Goal: Task Accomplishment & Management: Manage account settings

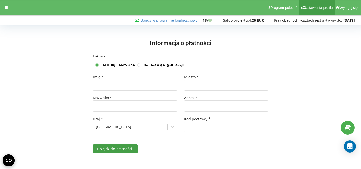
click at [313, 6] on span "Ustawienia profilu" at bounding box center [319, 8] width 28 height 4
click at [159, 85] on input "text" at bounding box center [135, 85] width 84 height 11
type input "Ireneusz"
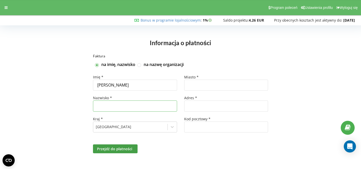
click at [155, 108] on input "text" at bounding box center [135, 105] width 84 height 11
type input "Stolarski"
click at [138, 63] on label at bounding box center [139, 63] width 4 height 0
click at [138, 65] on input "na nazwę organizacji" at bounding box center [139, 65] width 4 height 4
checkbox input "true"
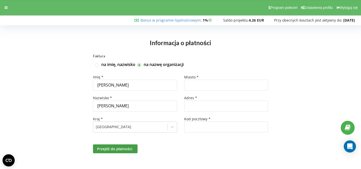
checkbox input "false"
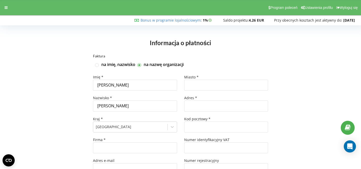
type input "+48"
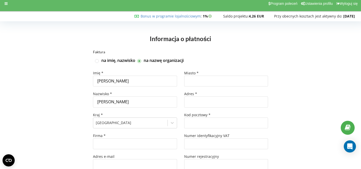
scroll to position [4, 0]
drag, startPoint x: 221, startPoint y: 74, endPoint x: 220, endPoint y: 77, distance: 3.1
click at [221, 75] on div "Miasto *" at bounding box center [226, 72] width 84 height 5
click at [220, 77] on input "text" at bounding box center [226, 80] width 84 height 11
type input "Olsztyn"
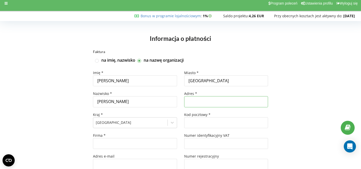
click at [198, 98] on input "text" at bounding box center [226, 101] width 84 height 11
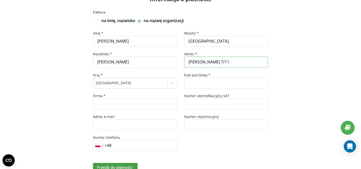
type input "Tarasa Szewczenki 7/11"
click at [201, 87] on input "text" at bounding box center [226, 83] width 84 height 11
type input "10-274"
click at [134, 104] on input "text" at bounding box center [135, 103] width 84 height 11
type input "Rest Lords sp. z o.o."
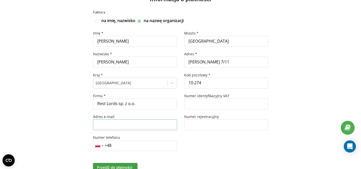
click at [127, 127] on input "text" at bounding box center [135, 124] width 84 height 11
type input "[PERSON_NAME][EMAIL_ADDRESS][DOMAIN_NAME]"
click at [195, 125] on input "text" at bounding box center [226, 124] width 84 height 11
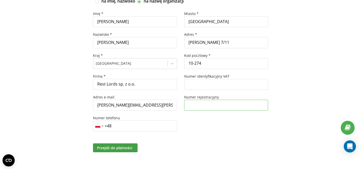
scroll to position [65, 0]
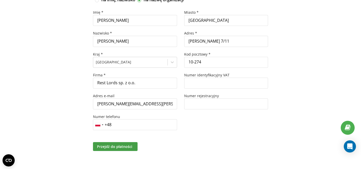
click at [217, 74] on span "Numer identyfikacyjny VAT" at bounding box center [206, 75] width 45 height 5
copy span "Numer identyfikacyjny VAT"
click at [212, 86] on input "text" at bounding box center [226, 83] width 84 height 11
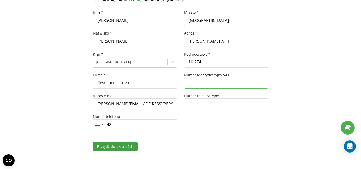
paste input "7393926470"
type input "7393926470"
click at [212, 107] on input "text" at bounding box center [226, 103] width 84 height 11
paste input "383085620"
type input "383085620"
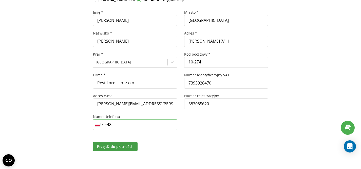
click at [137, 122] on input "+48" at bounding box center [135, 124] width 84 height 11
click at [138, 124] on input "+48" at bounding box center [135, 124] width 84 height 11
click at [141, 130] on input at bounding box center [135, 124] width 84 height 11
paste input "+48 533 371 543"
type input "+48 533 371 543"
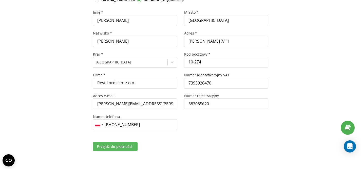
click at [124, 143] on button "Przejdź do płatności" at bounding box center [115, 146] width 45 height 9
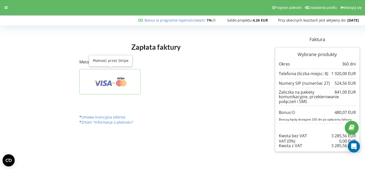
click at [127, 81] on icon at bounding box center [110, 82] width 46 height 10
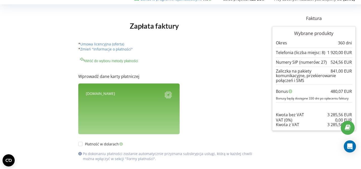
scroll to position [21, 0]
click at [191, 60] on div "Zapłata faktury Faktura Wybrane produkty Okres 360 dni" at bounding box center [154, 40] width 159 height 42
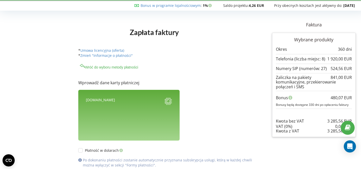
scroll to position [0, 0]
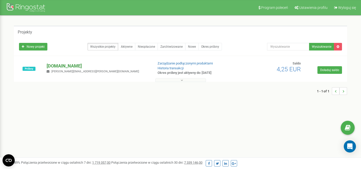
click at [65, 66] on p "[DOMAIN_NAME]" at bounding box center [98, 66] width 103 height 7
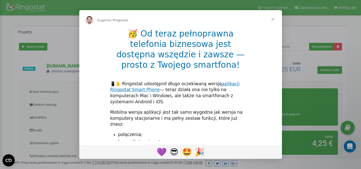
click at [270, 19] on span "Zamknij" at bounding box center [273, 19] width 18 height 18
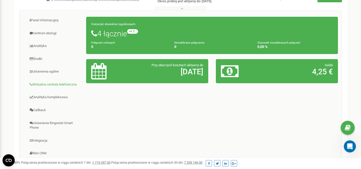
scroll to position [73, 0]
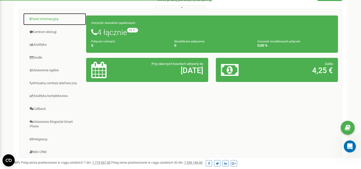
click at [57, 23] on link "Panel Informacyjny" at bounding box center [54, 19] width 63 height 12
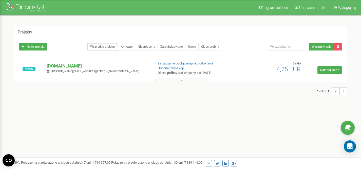
click at [175, 79] on button at bounding box center [180, 80] width 51 height 4
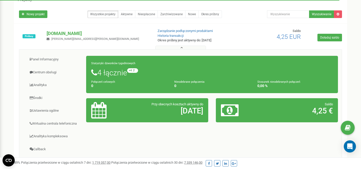
scroll to position [27, 0]
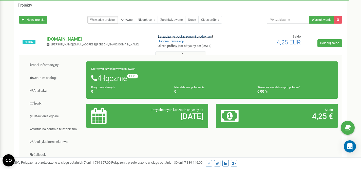
click at [192, 36] on link "Zarządzanie podłączonymi produktami" at bounding box center [185, 36] width 55 height 4
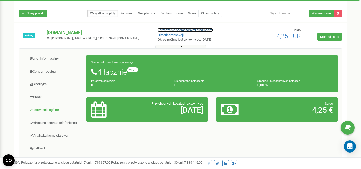
scroll to position [37, 0]
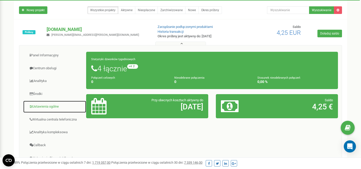
click at [51, 108] on link "Ustawienia ogólne" at bounding box center [54, 106] width 63 height 12
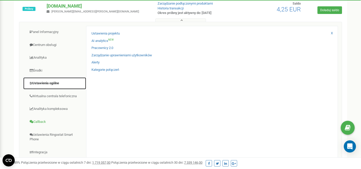
scroll to position [66, 0]
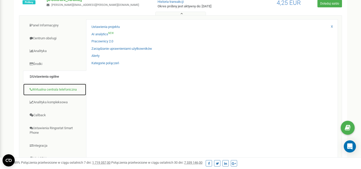
click at [72, 87] on link "Wirtualna centrala telefoniczna" at bounding box center [54, 89] width 63 height 12
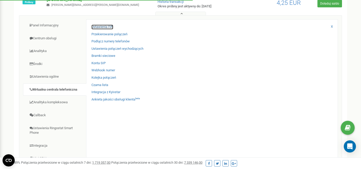
click at [109, 28] on link "Ustawienia IVR" at bounding box center [103, 27] width 22 height 5
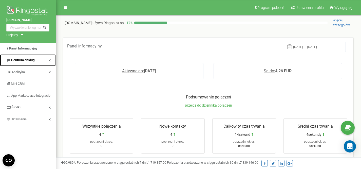
click at [36, 64] on link "Centrum obsługi" at bounding box center [28, 60] width 56 height 12
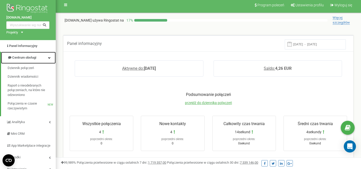
scroll to position [6, 0]
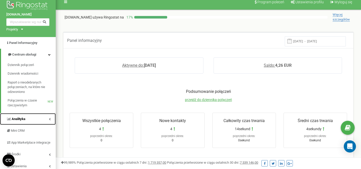
click at [35, 116] on link "Analityka" at bounding box center [28, 119] width 56 height 12
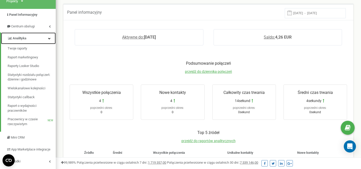
scroll to position [120, 0]
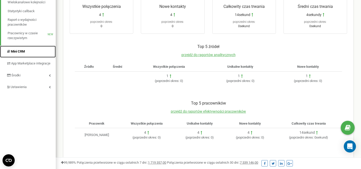
click at [38, 55] on link "Mini CRM" at bounding box center [28, 52] width 56 height 12
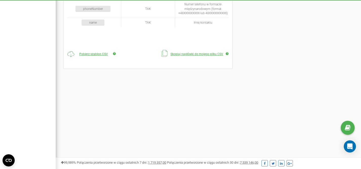
scroll to position [8, 0]
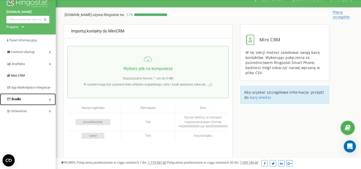
click at [34, 102] on link "Środki" at bounding box center [28, 99] width 56 height 12
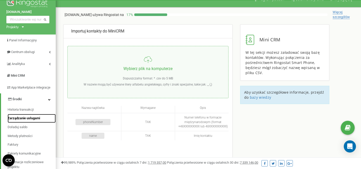
click at [32, 121] on span "Zarządzanie usługami" at bounding box center [24, 118] width 32 height 5
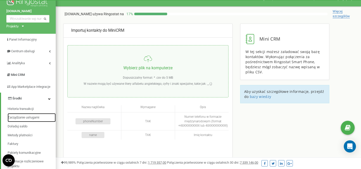
scroll to position [9, 0]
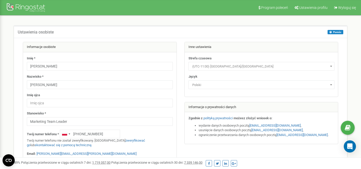
click at [18, 11] on div at bounding box center [26, 8] width 41 height 12
